Goal: Use online tool/utility: Utilize a website feature to perform a specific function

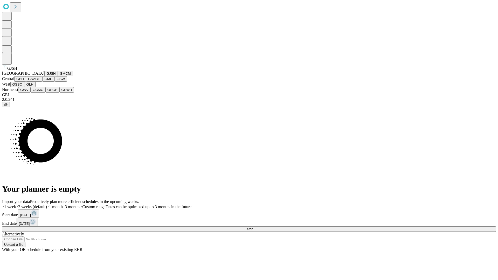
click at [44, 76] on button "GJSH" at bounding box center [50, 73] width 13 height 5
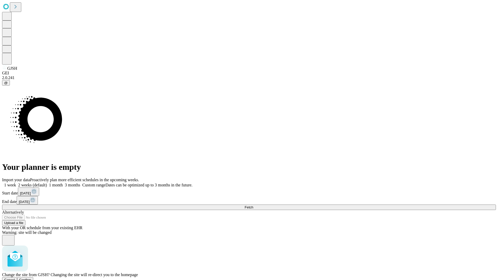
click at [31, 278] on span "Confirm" at bounding box center [25, 280] width 12 height 4
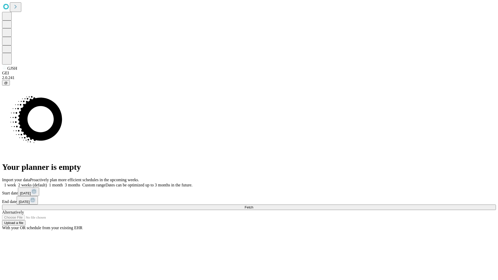
click at [63, 183] on label "1 month" at bounding box center [55, 185] width 16 height 4
click at [253, 205] on span "Fetch" at bounding box center [248, 207] width 9 height 4
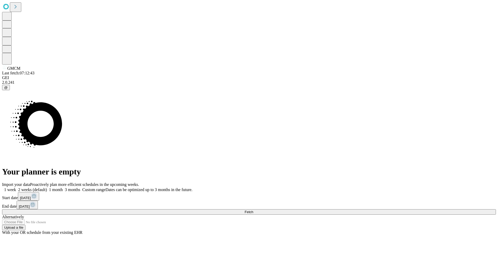
click at [63, 187] on label "1 month" at bounding box center [55, 189] width 16 height 4
click at [253, 210] on span "Fetch" at bounding box center [248, 212] width 9 height 4
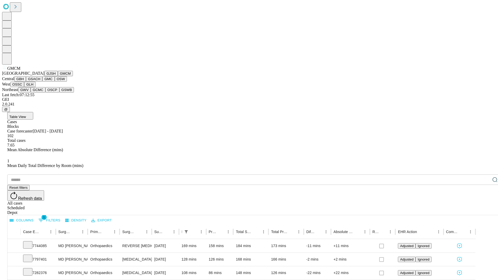
click at [26, 82] on button "GBH" at bounding box center [20, 78] width 12 height 5
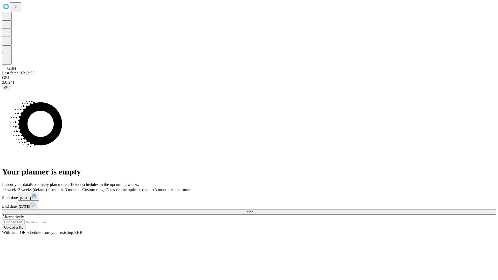
click at [63, 187] on label "1 month" at bounding box center [55, 189] width 16 height 4
click at [253, 210] on span "Fetch" at bounding box center [248, 212] width 9 height 4
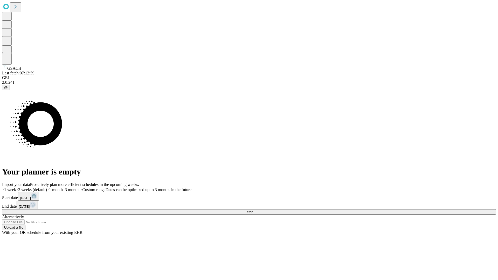
click at [63, 187] on label "1 month" at bounding box center [55, 189] width 16 height 4
click at [253, 210] on span "Fetch" at bounding box center [248, 212] width 9 height 4
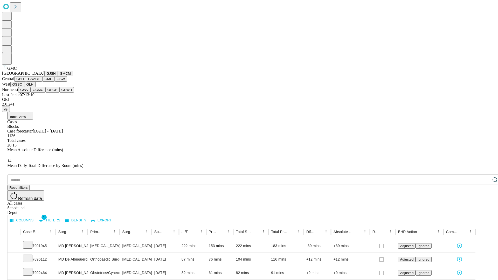
click at [55, 82] on button "OSW" at bounding box center [61, 78] width 12 height 5
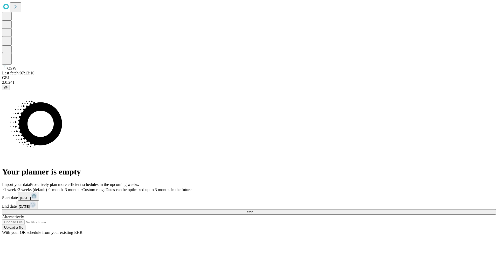
click at [63, 187] on label "1 month" at bounding box center [55, 189] width 16 height 4
click at [253, 210] on span "Fetch" at bounding box center [248, 212] width 9 height 4
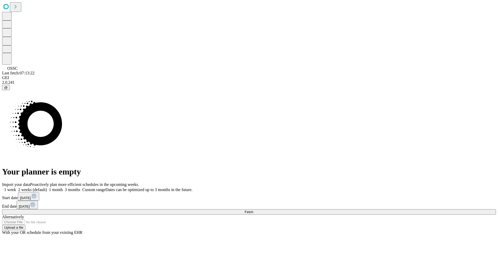
click at [63, 187] on label "1 month" at bounding box center [55, 189] width 16 height 4
click at [253, 210] on span "Fetch" at bounding box center [248, 212] width 9 height 4
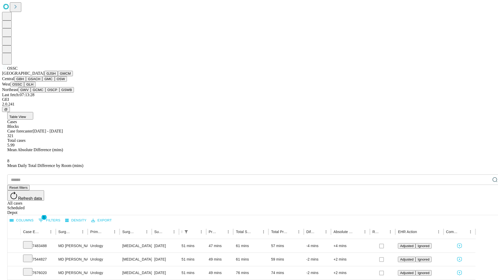
click at [35, 87] on button "GLH" at bounding box center [29, 84] width 11 height 5
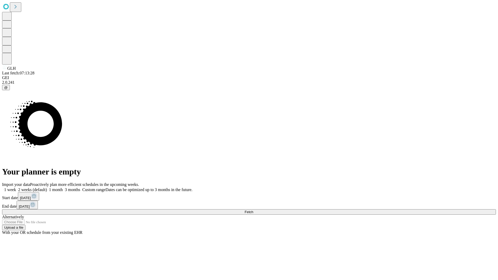
click at [63, 187] on label "1 month" at bounding box center [55, 189] width 16 height 4
click at [253, 210] on span "Fetch" at bounding box center [248, 212] width 9 height 4
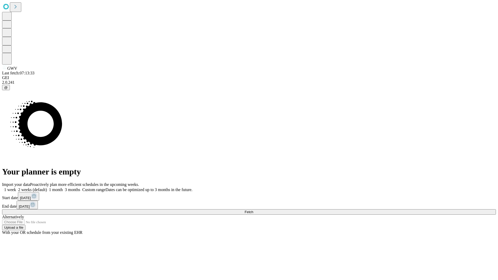
click at [63, 187] on label "1 month" at bounding box center [55, 189] width 16 height 4
click at [253, 210] on span "Fetch" at bounding box center [248, 212] width 9 height 4
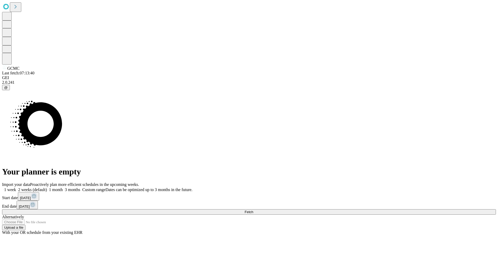
click at [63, 187] on label "1 month" at bounding box center [55, 189] width 16 height 4
click at [253, 210] on span "Fetch" at bounding box center [248, 212] width 9 height 4
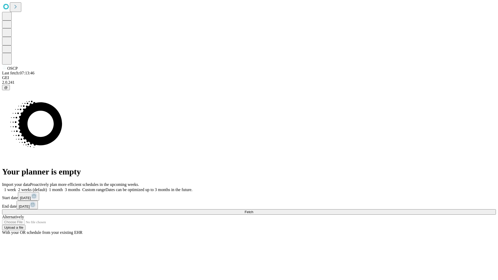
click at [253, 210] on span "Fetch" at bounding box center [248, 212] width 9 height 4
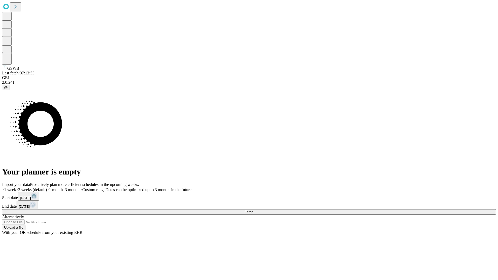
click at [253, 210] on span "Fetch" at bounding box center [248, 212] width 9 height 4
